Goal: Task Accomplishment & Management: Manage account settings

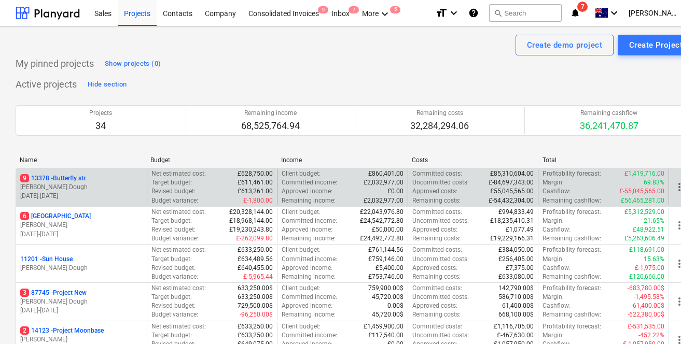
click at [97, 188] on p "J. Dough" at bounding box center [81, 187] width 122 height 9
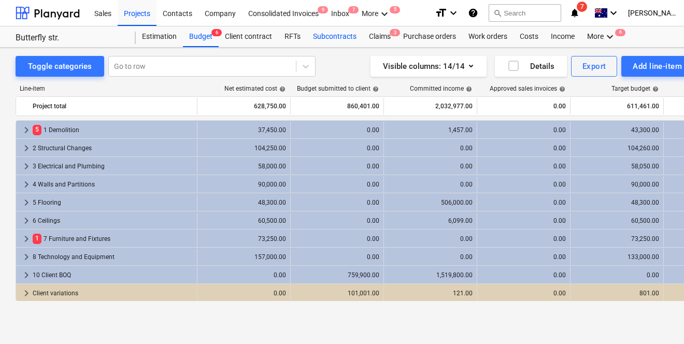
click at [325, 36] on div "Subcontracts" at bounding box center [335, 36] width 56 height 21
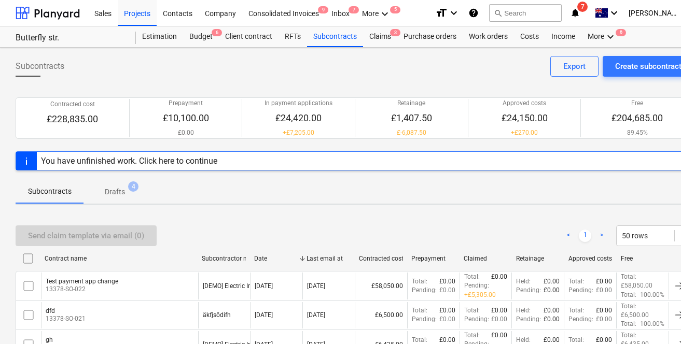
scroll to position [80, 0]
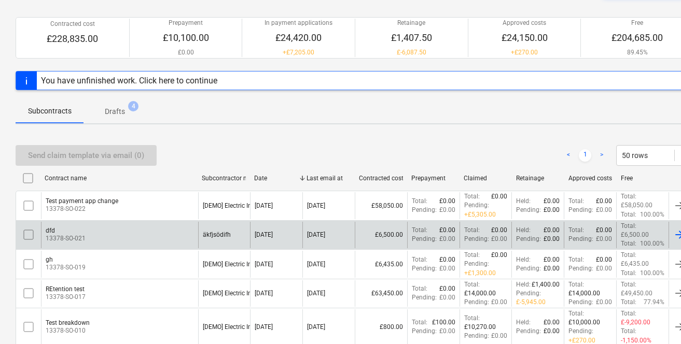
click at [110, 222] on div "dfd 13378-SO-021" at bounding box center [119, 235] width 157 height 26
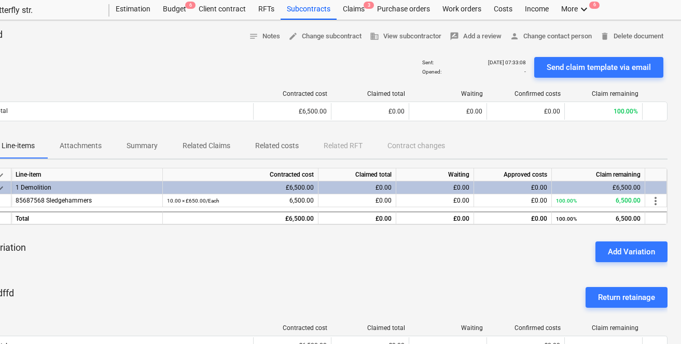
scroll to position [27, 0]
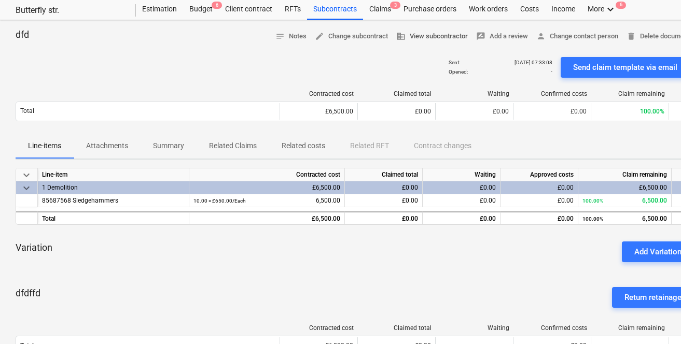
click at [427, 36] on span "business View subcontractor" at bounding box center [432, 37] width 72 height 12
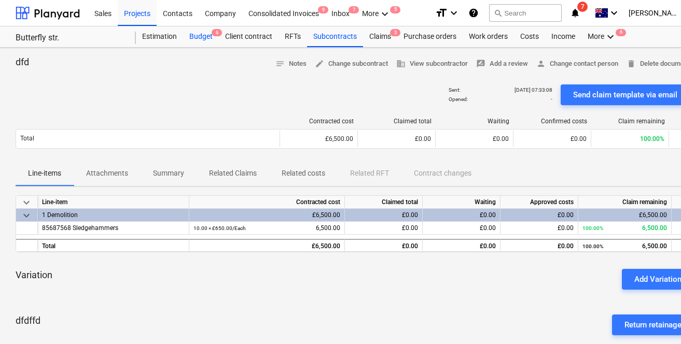
click at [203, 38] on div "Budget 6" at bounding box center [201, 36] width 36 height 21
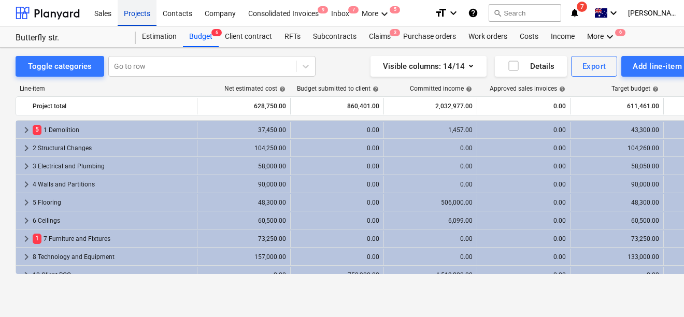
drag, startPoint x: 136, startPoint y: 5, endPoint x: 136, endPoint y: 16, distance: 10.9
click at [136, 5] on div "Projects" at bounding box center [137, 12] width 39 height 26
click at [136, 16] on div "Projects" at bounding box center [137, 12] width 39 height 26
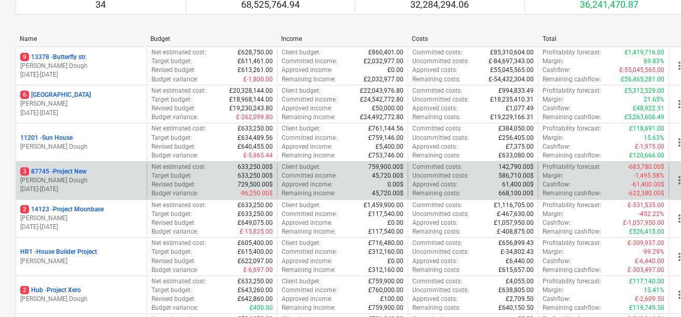
scroll to position [159, 0]
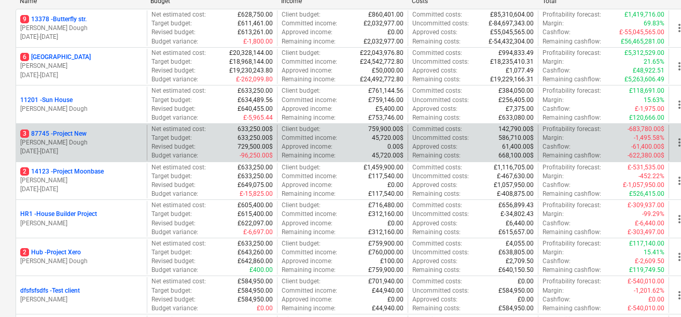
click at [118, 143] on p "J. Dough" at bounding box center [81, 142] width 122 height 9
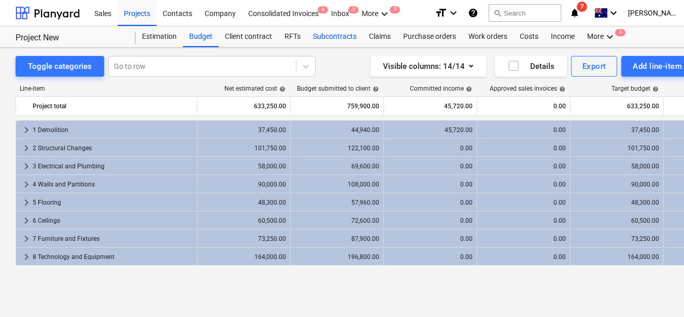
click at [331, 44] on div "Subcontracts" at bounding box center [335, 36] width 56 height 21
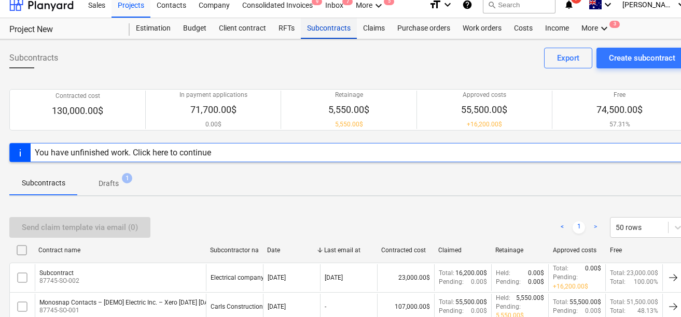
scroll to position [8, 0]
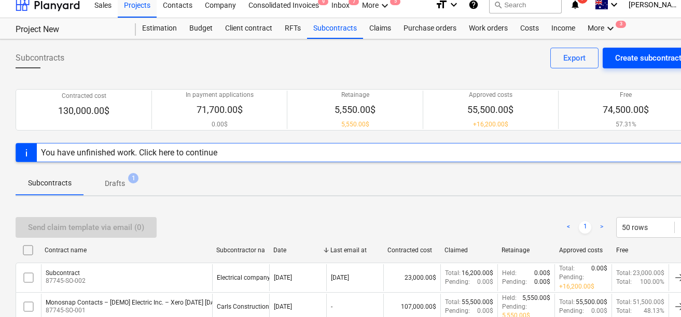
click at [633, 59] on div "Create subcontract" at bounding box center [648, 57] width 66 height 13
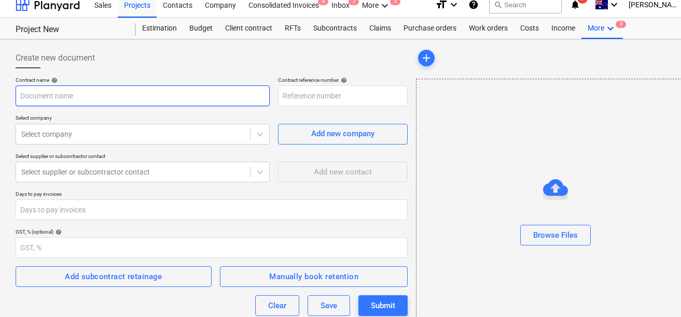
click at [162, 99] on input "text" at bounding box center [143, 96] width 254 height 21
type input "87745-SO-004"
type input "Contract for excavation"
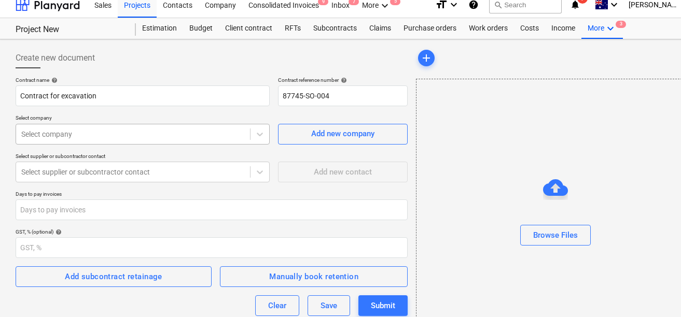
click at [117, 143] on div "Select company" at bounding box center [143, 134] width 254 height 21
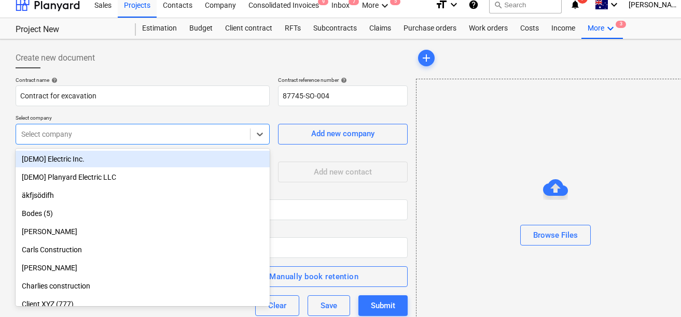
click at [89, 155] on div "[DEMO] Electric Inc." at bounding box center [143, 159] width 254 height 17
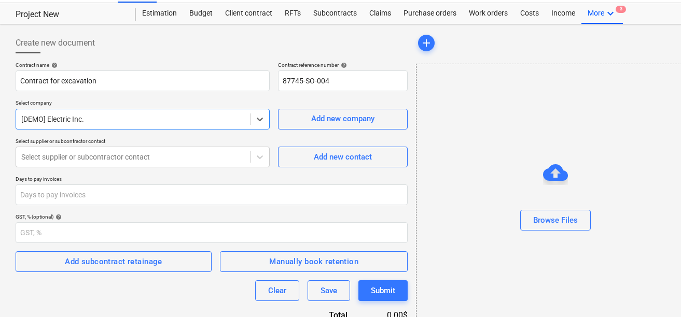
scroll to position [23, 0]
click at [176, 167] on div "Select supplier or subcontractor contact" at bounding box center [143, 157] width 254 height 21
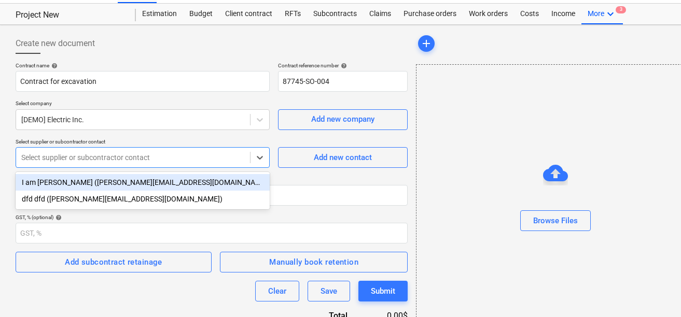
click at [188, 183] on div "I am Carl Edlund (carl@planyard.com)" at bounding box center [143, 182] width 254 height 17
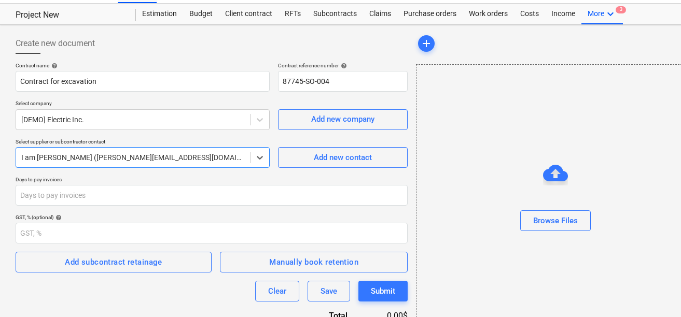
click at [196, 178] on p "Days to pay invoices" at bounding box center [212, 180] width 392 height 9
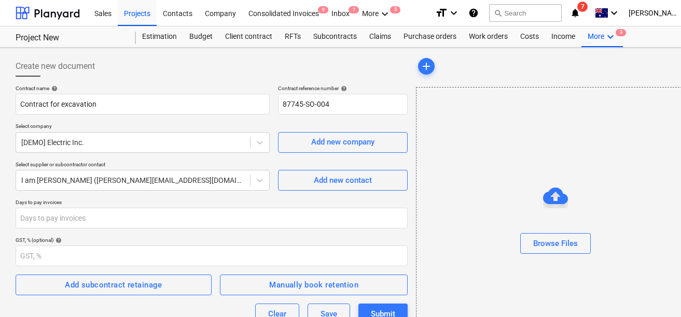
scroll to position [0, 29]
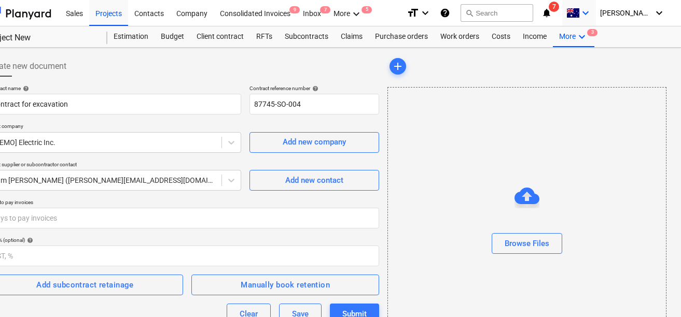
click at [592, 19] on icon "keyboard_arrow_down" at bounding box center [585, 13] width 12 height 12
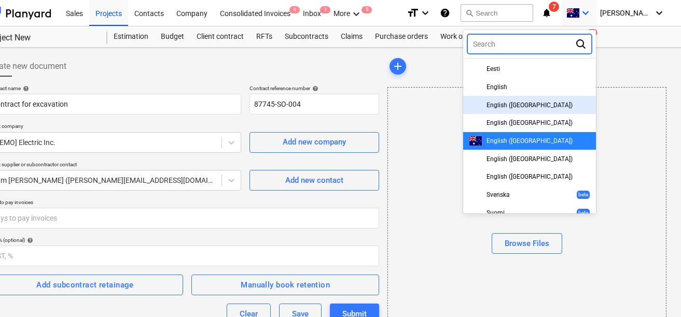
click at [535, 105] on span "English (UK)" at bounding box center [529, 105] width 86 height 7
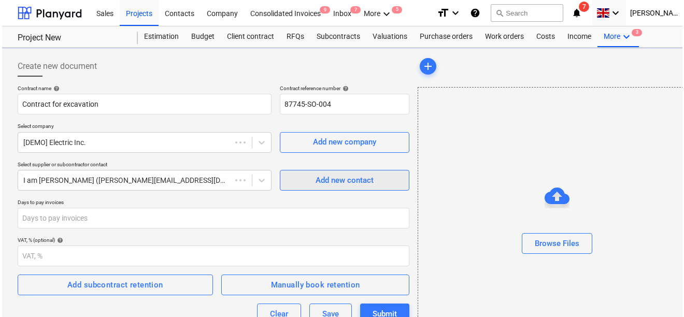
scroll to position [74, 0]
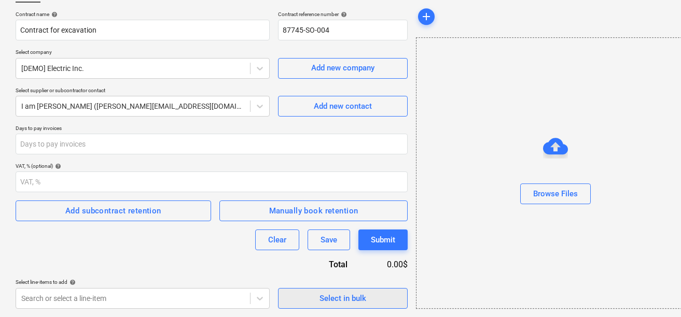
click at [316, 298] on span "Select in bulk" at bounding box center [343, 298] width 104 height 13
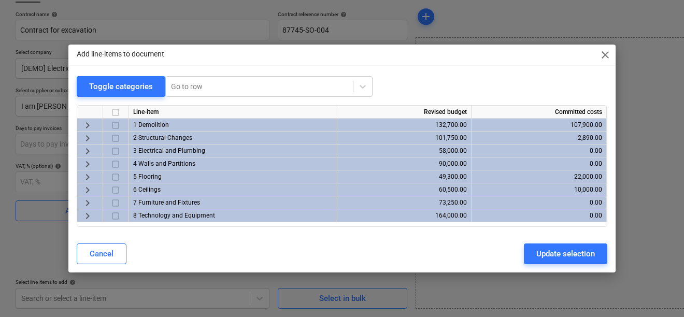
click at [92, 128] on span "keyboard_arrow_right" at bounding box center [87, 125] width 12 height 12
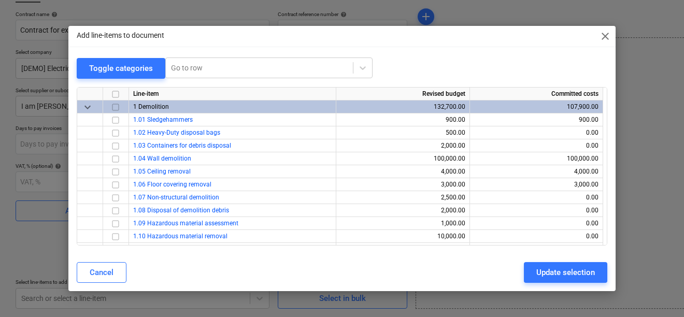
click at [116, 108] on input "checkbox" at bounding box center [115, 107] width 12 height 12
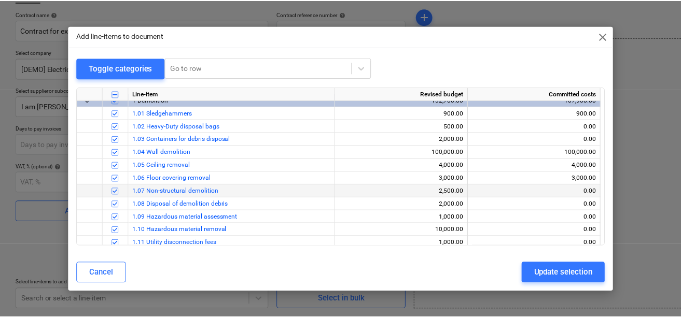
scroll to position [0, 0]
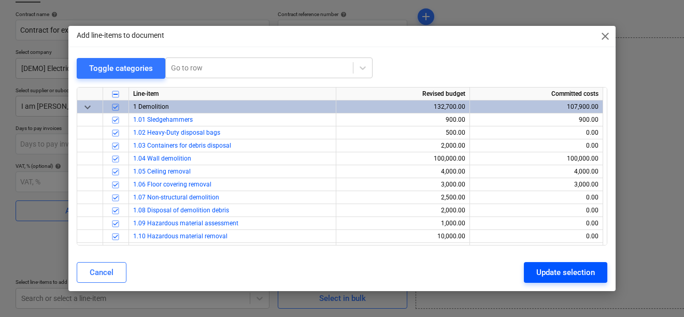
click at [548, 271] on div "Update selection" at bounding box center [566, 272] width 59 height 13
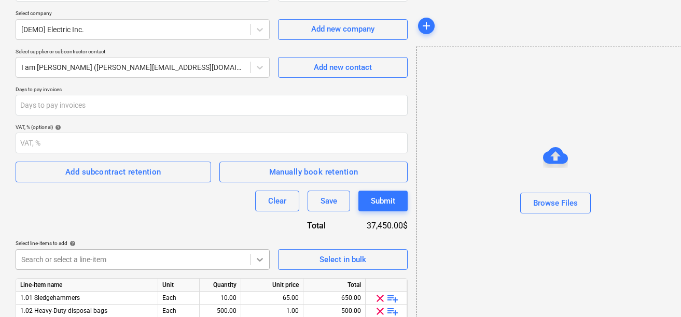
scroll to position [102, 0]
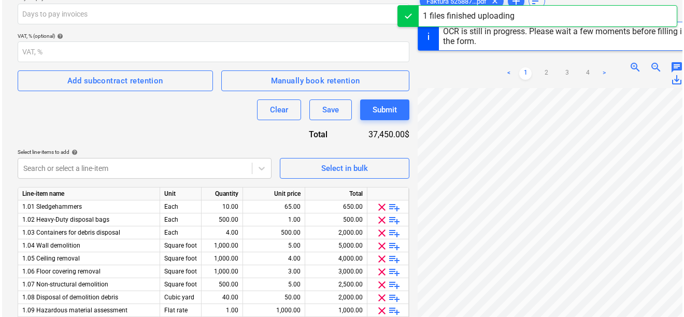
scroll to position [212, 0]
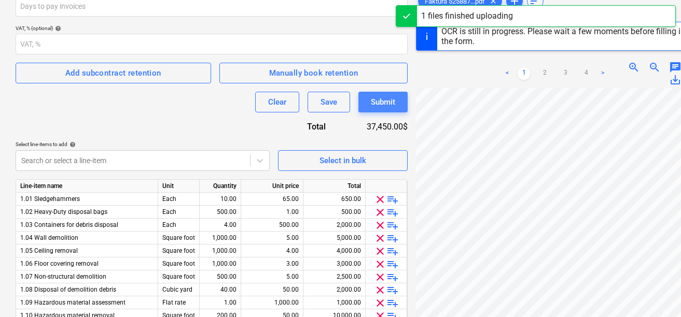
click at [383, 104] on div "Submit" at bounding box center [383, 101] width 24 height 13
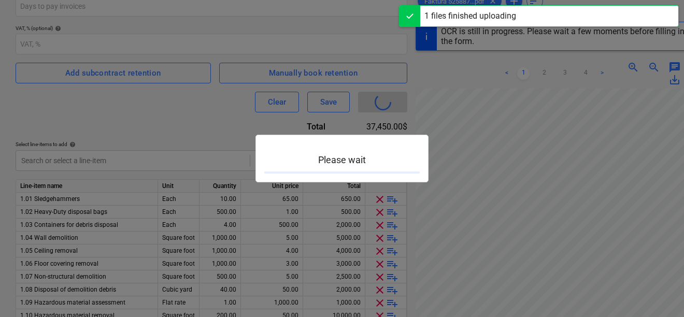
type input "87745-SO-004"
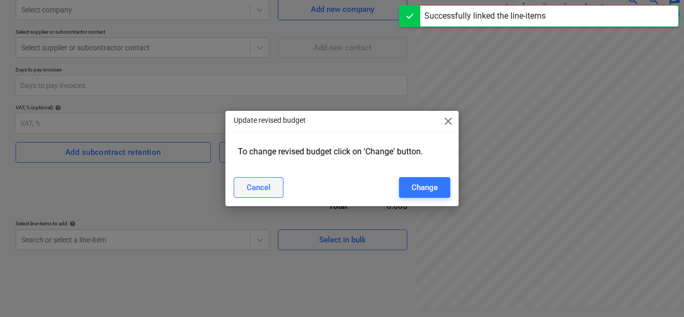
click at [273, 181] on button "Cancel" at bounding box center [259, 187] width 50 height 21
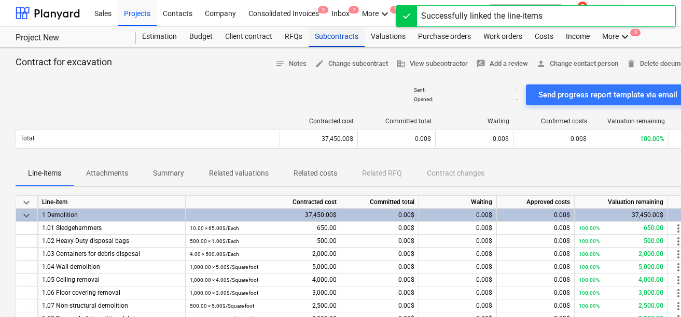
click at [318, 33] on div "Subcontracts" at bounding box center [336, 36] width 56 height 21
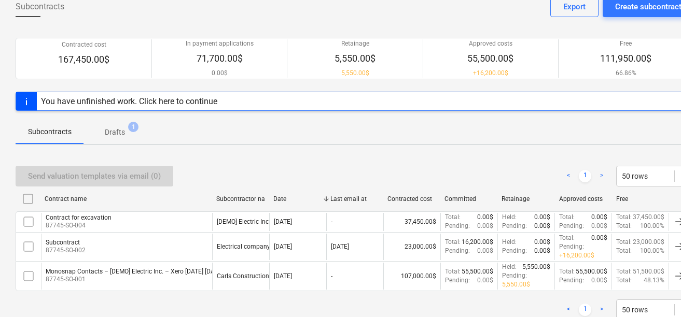
scroll to position [68, 0]
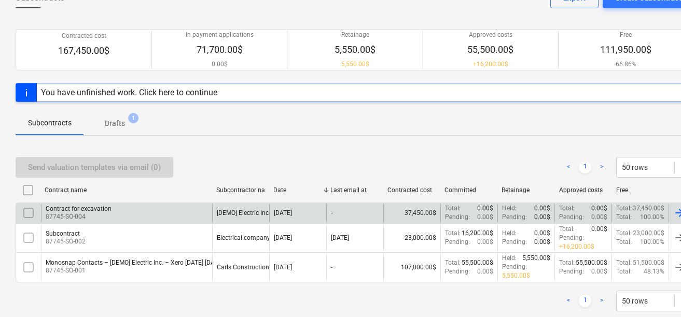
click at [137, 212] on div "Contract for excavation 87745-SO-004" at bounding box center [126, 213] width 171 height 18
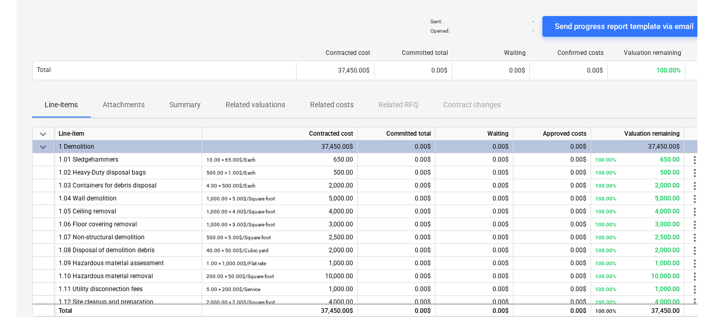
scroll to position [25, 0]
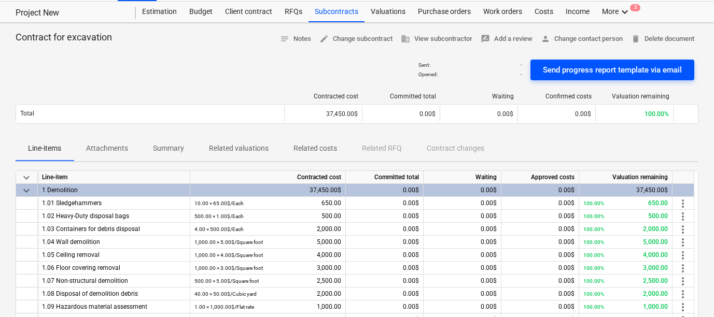
click at [598, 72] on div "Send progress report template via email" at bounding box center [612, 69] width 139 height 13
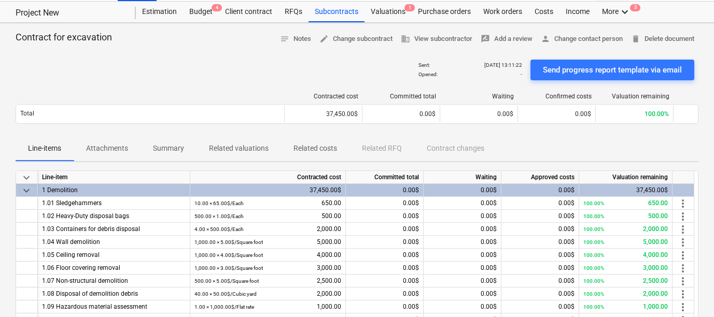
scroll to position [0, 0]
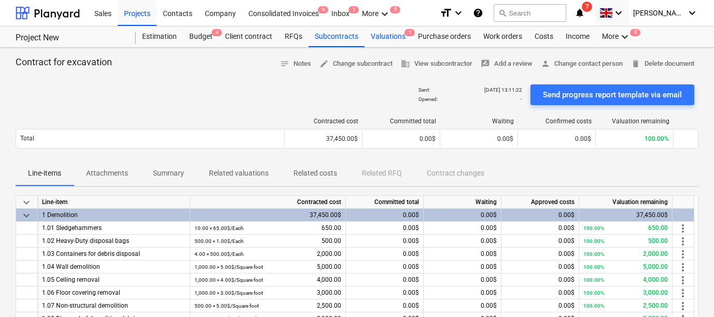
click at [388, 39] on div "Valuations 1" at bounding box center [387, 36] width 47 height 21
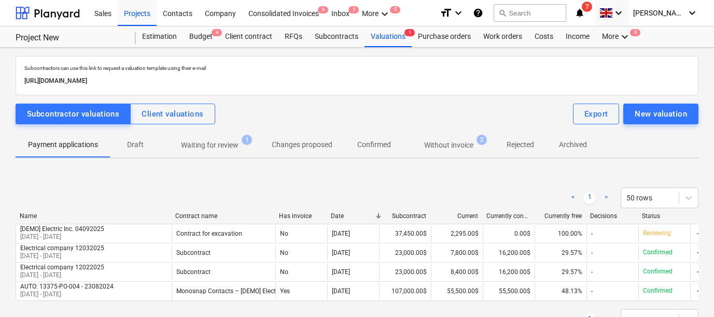
click at [604, 19] on div "format_size keyboard_arrow_down help search Search notifications 7 keyboard_arr…" at bounding box center [569, 13] width 259 height 26
click at [585, 12] on icon "notifications" at bounding box center [579, 13] width 10 height 12
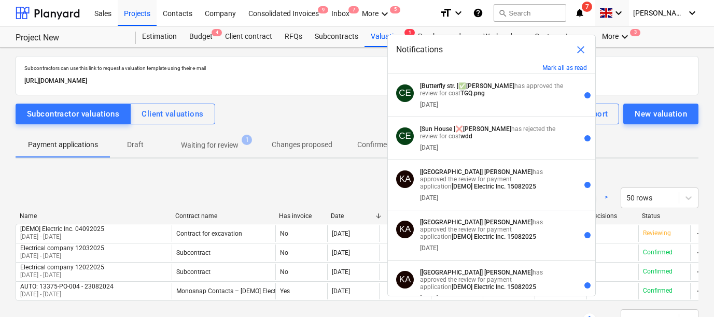
click at [318, 104] on div "Subcontractor valuations Client valuations Export New valuation" at bounding box center [357, 114] width 683 height 21
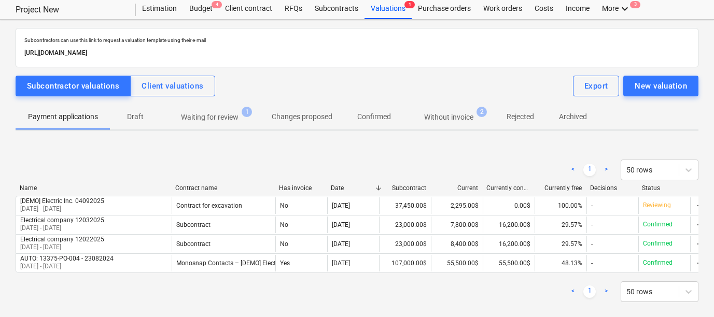
scroll to position [29, 0]
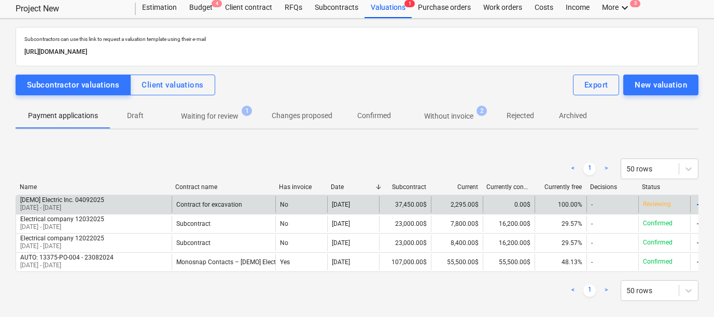
click at [131, 204] on div "[DEMO] Electric Inc. 04092025 [DATE] - [DATE]" at bounding box center [94, 204] width 156 height 17
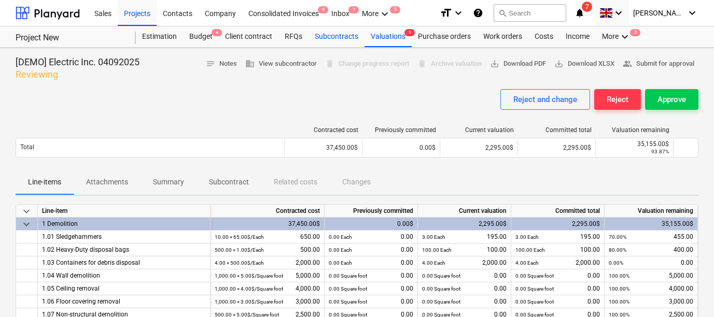
click at [329, 36] on div "Subcontracts" at bounding box center [336, 36] width 56 height 21
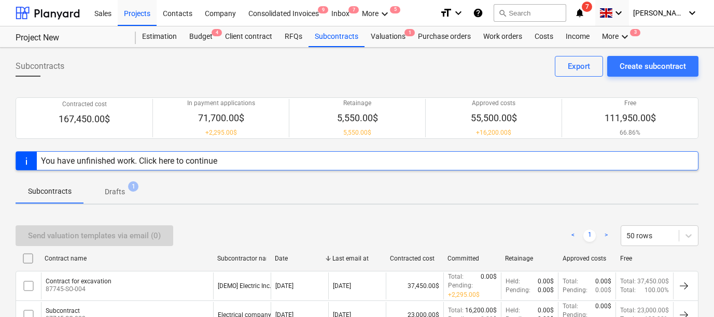
scroll to position [51, 0]
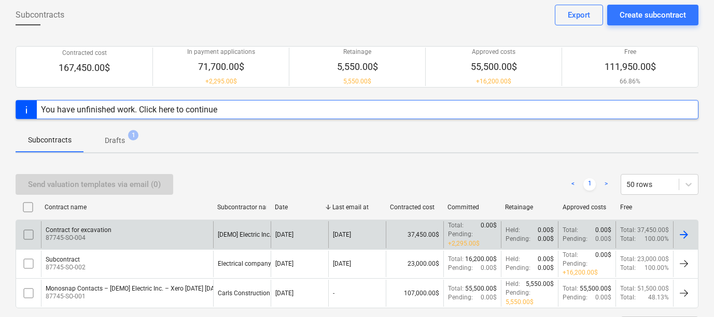
click at [172, 230] on div "Contract for excavation 87745-SO-004" at bounding box center [127, 234] width 172 height 26
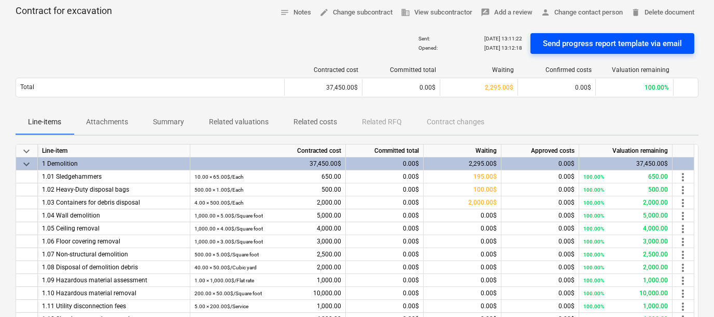
click at [559, 47] on div "Send progress report template via email" at bounding box center [612, 43] width 139 height 13
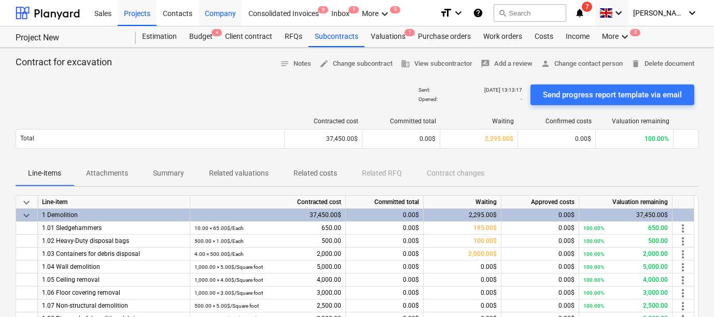
scroll to position [51, 0]
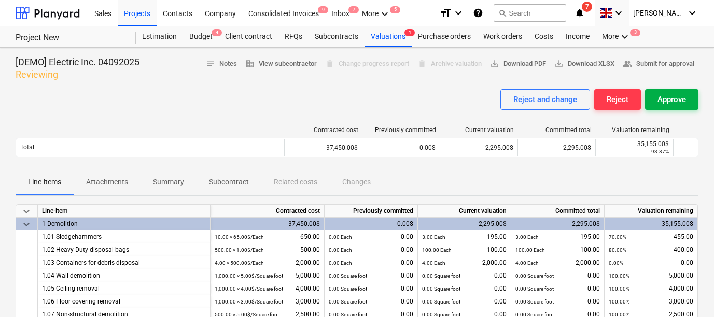
click at [661, 96] on div "Approve" at bounding box center [671, 99] width 29 height 13
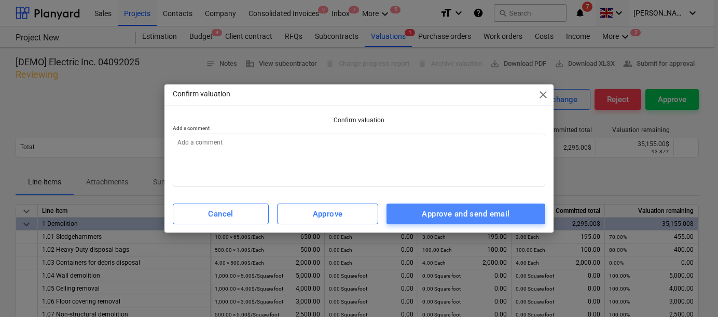
click at [428, 214] on div "Approve and send email" at bounding box center [466, 213] width 88 height 13
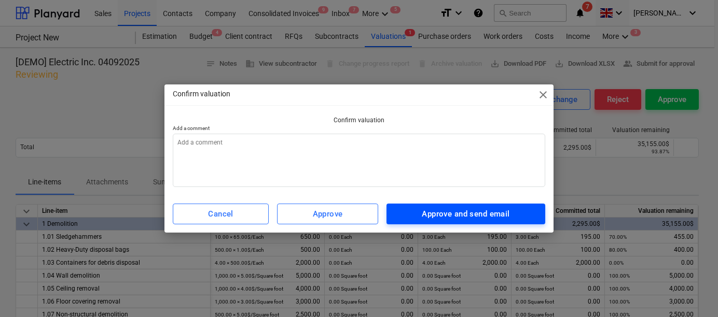
type textarea "x"
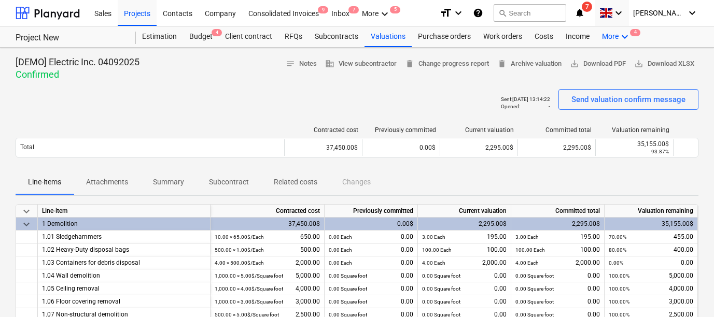
click at [613, 30] on div "More keyboard_arrow_down 4" at bounding box center [616, 36] width 41 height 21
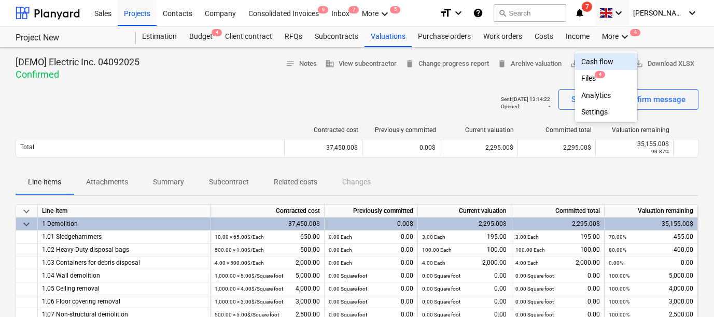
click at [595, 69] on div "Cash flow" at bounding box center [606, 61] width 62 height 17
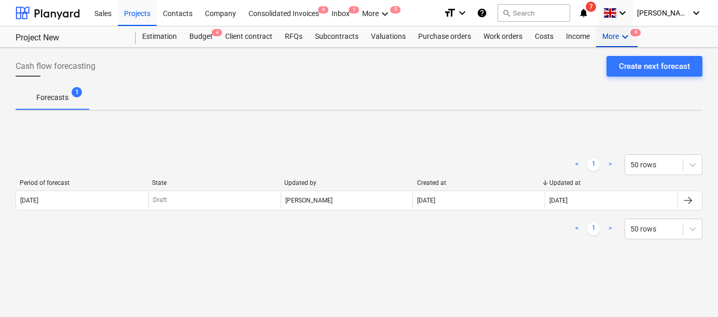
click at [607, 35] on div "More keyboard_arrow_down 4" at bounding box center [616, 36] width 41 height 21
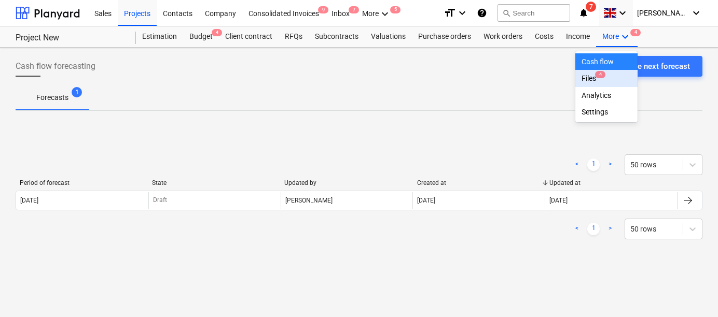
click at [587, 78] on div "Files 4" at bounding box center [606, 78] width 50 height 9
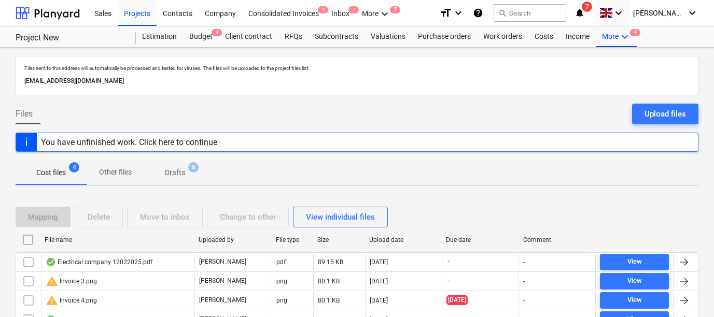
click at [585, 11] on icon "notifications" at bounding box center [579, 13] width 10 height 12
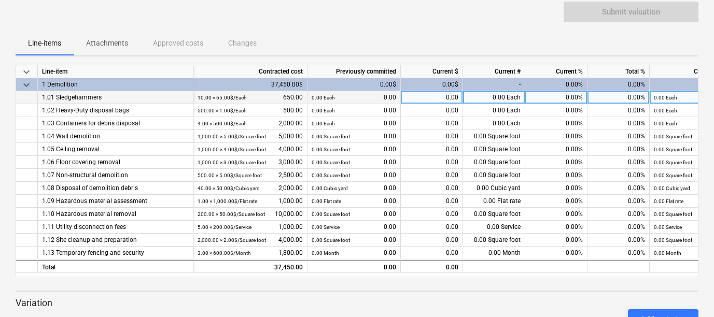
click at [562, 96] on div "0.00%" at bounding box center [556, 97] width 62 height 13
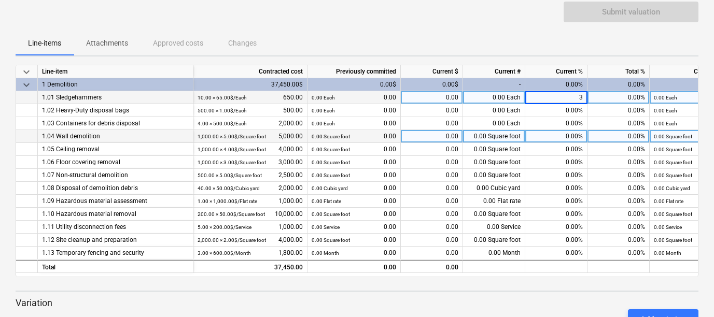
type input "30"
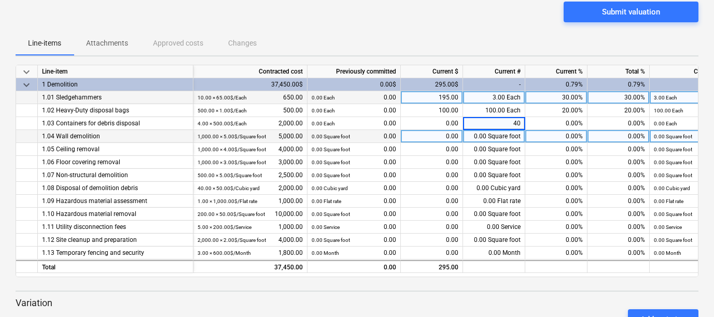
type input "400"
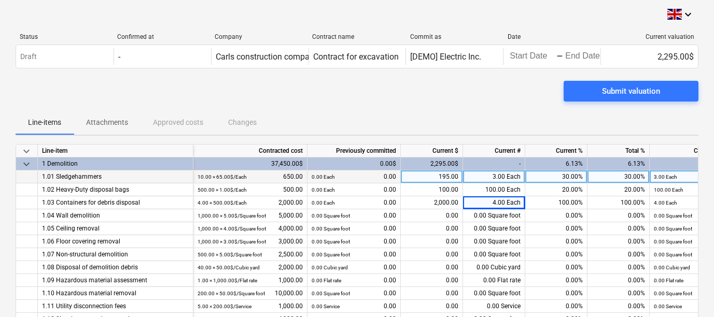
click at [528, 71] on div "Status Confirmed at Company Contract name Commit as Date Current valuation Draf…" at bounding box center [357, 52] width 683 height 39
click at [583, 82] on button "Submit valuation" at bounding box center [631, 91] width 135 height 21
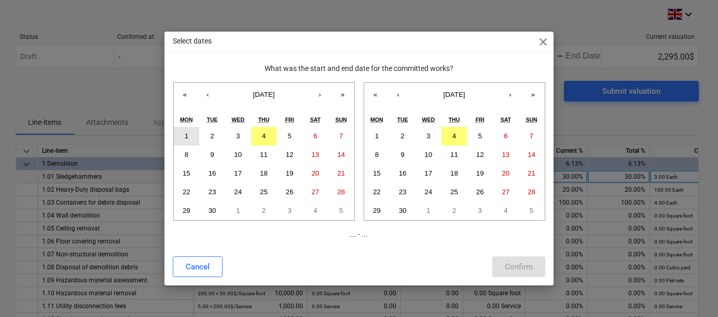
click at [192, 127] on button "1" at bounding box center [187, 136] width 26 height 19
click at [398, 213] on button "30" at bounding box center [402, 211] width 26 height 19
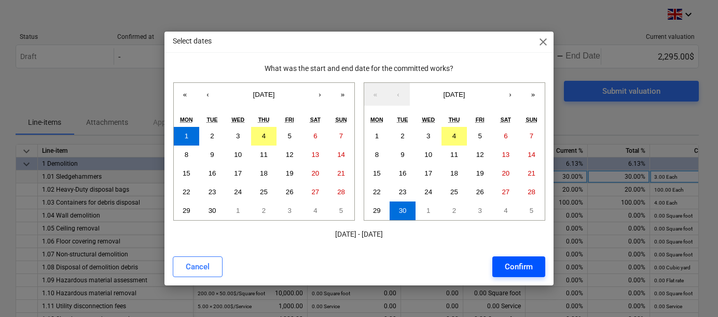
click at [518, 274] on button "Confirm" at bounding box center [518, 267] width 53 height 21
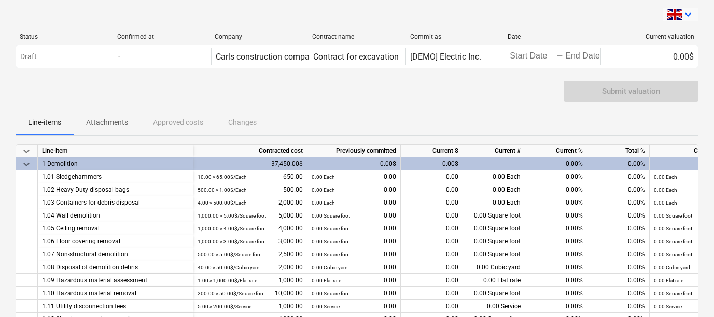
click at [677, 16] on span at bounding box center [674, 14] width 15 height 11
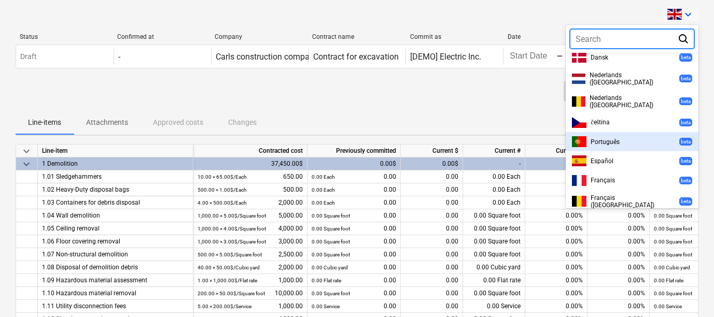
scroll to position [241, 0]
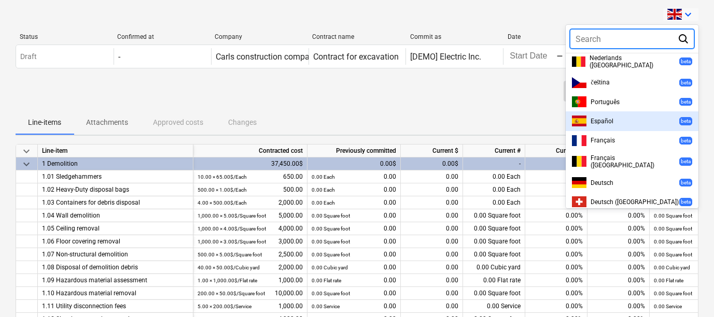
click at [626, 116] on div "Español beta" at bounding box center [632, 121] width 120 height 11
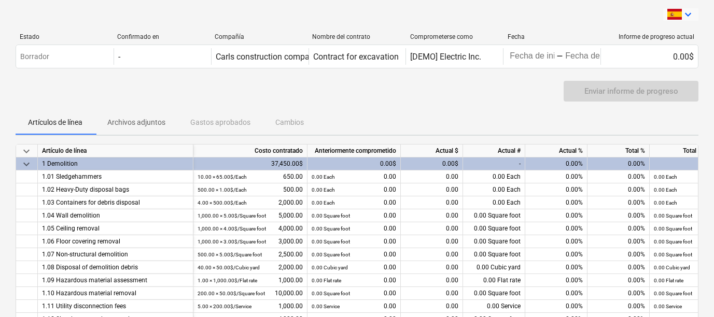
click at [677, 17] on span at bounding box center [674, 14] width 15 height 11
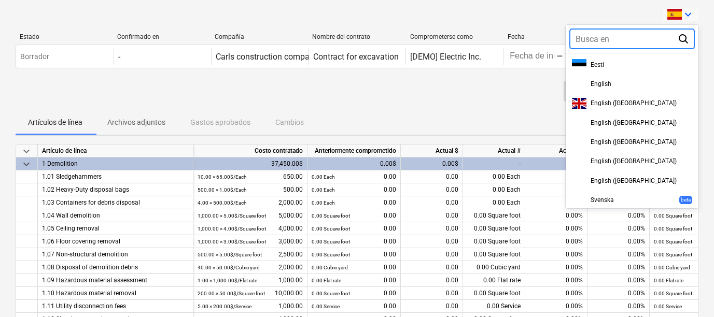
scroll to position [162, 0]
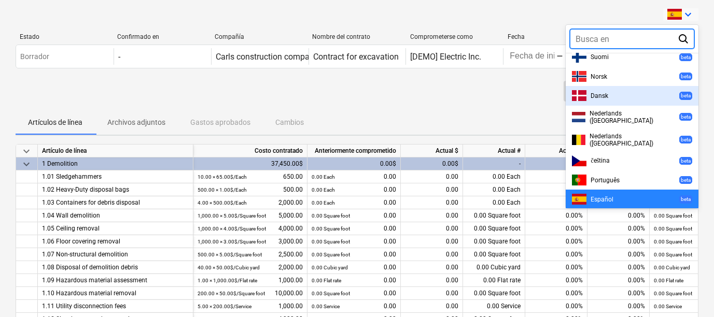
click at [490, 108] on div at bounding box center [357, 158] width 714 height 317
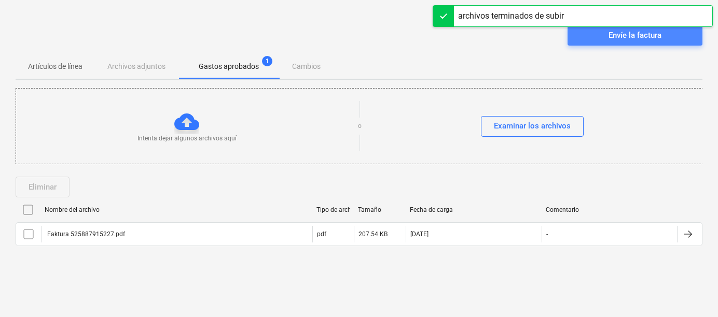
click at [605, 41] on span "Envíe la factura" at bounding box center [635, 35] width 110 height 13
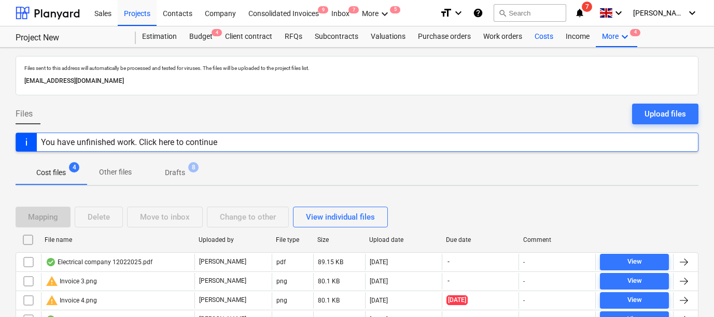
click at [541, 34] on div "Costs" at bounding box center [543, 36] width 31 height 21
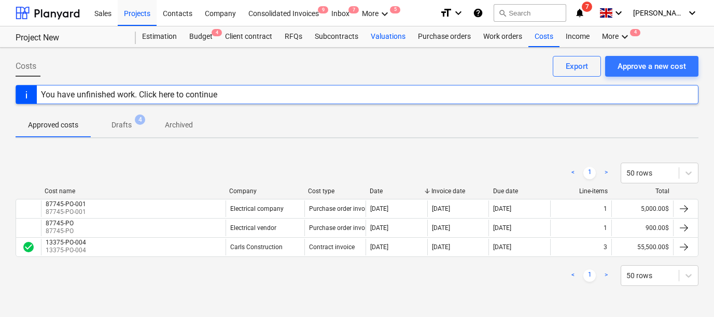
click at [371, 36] on div "Valuations" at bounding box center [387, 36] width 47 height 21
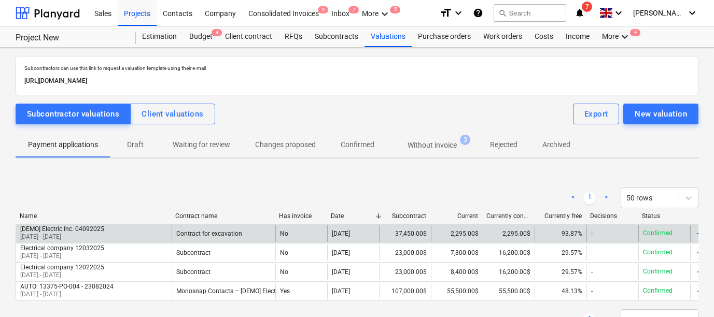
click at [150, 230] on div "[DEMO] Electric Inc. 04092025 [DATE] - [DATE]" at bounding box center [94, 234] width 156 height 17
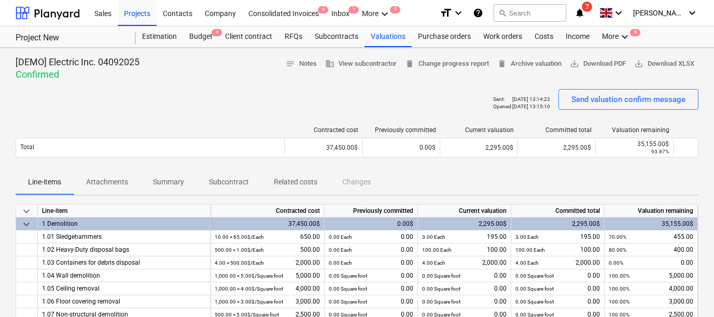
scroll to position [28, 0]
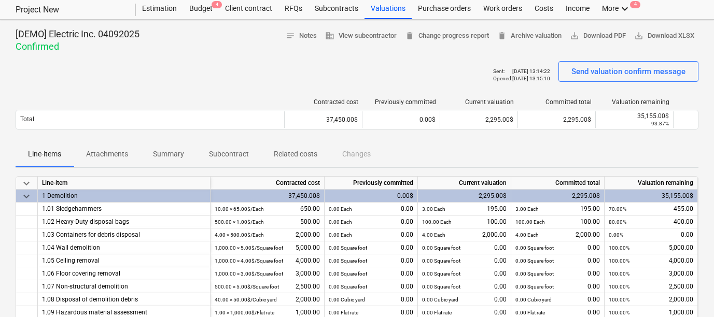
click at [297, 160] on span "Related costs" at bounding box center [295, 154] width 68 height 17
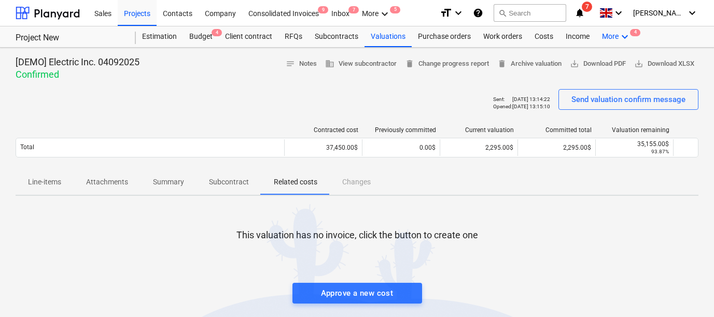
click at [611, 33] on div "More keyboard_arrow_down 4" at bounding box center [616, 36] width 41 height 21
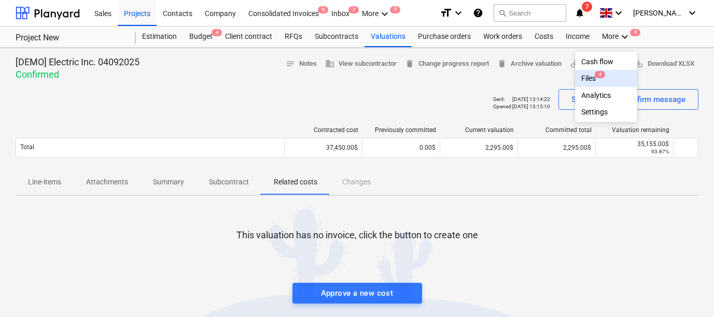
click at [595, 74] on span "4" at bounding box center [600, 74] width 10 height 7
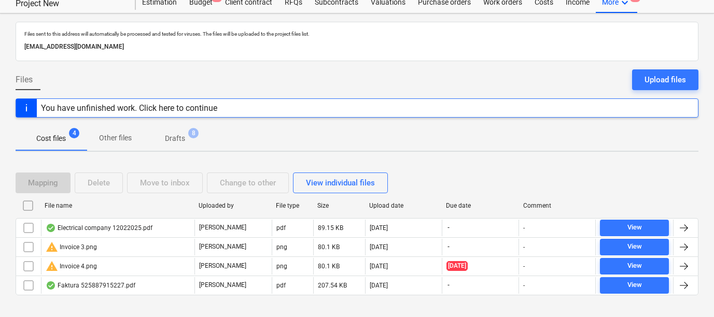
scroll to position [50, 0]
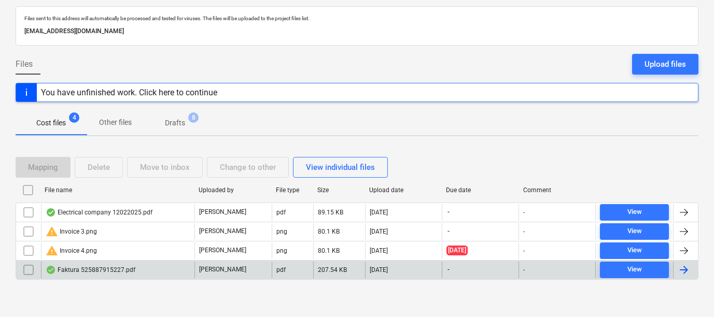
click at [107, 272] on div "Faktura 525887915227.pdf" at bounding box center [91, 270] width 90 height 8
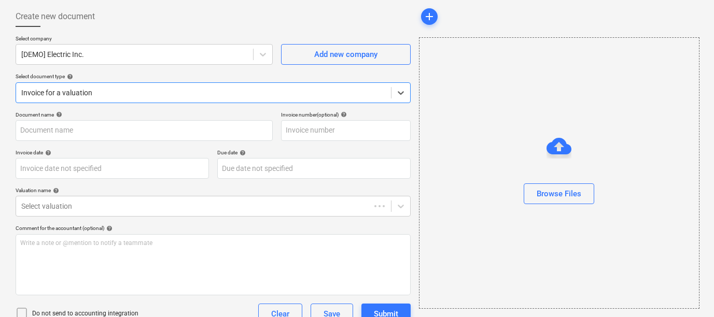
type input "525887915227"
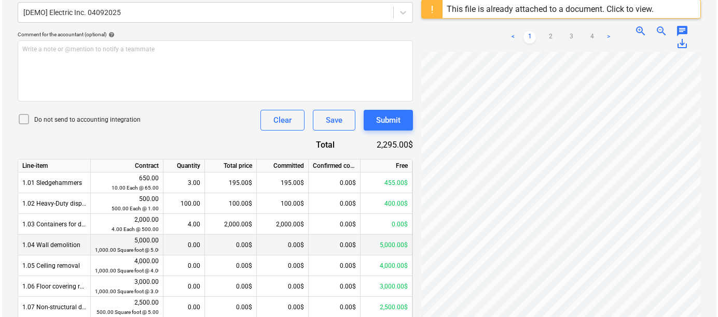
scroll to position [33, 0]
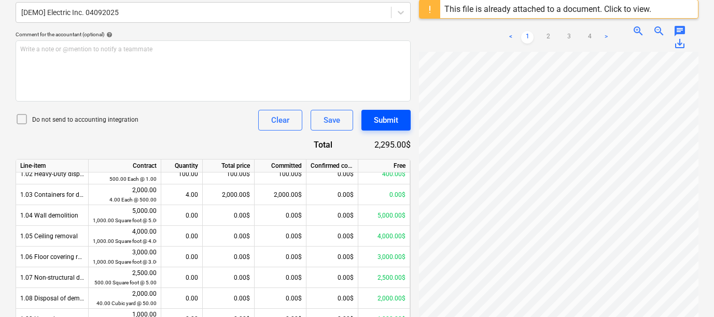
click at [394, 129] on button "Submit" at bounding box center [385, 120] width 49 height 21
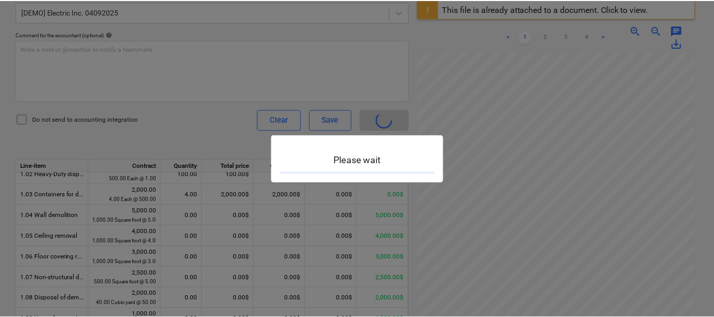
scroll to position [5, 0]
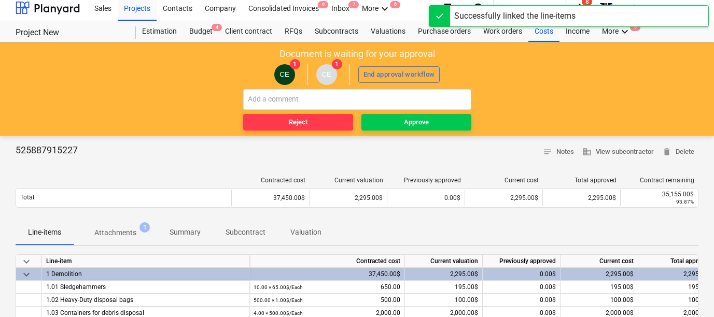
click at [394, 129] on button "Approve" at bounding box center [416, 122] width 110 height 17
